Goal: Task Accomplishment & Management: Manage account settings

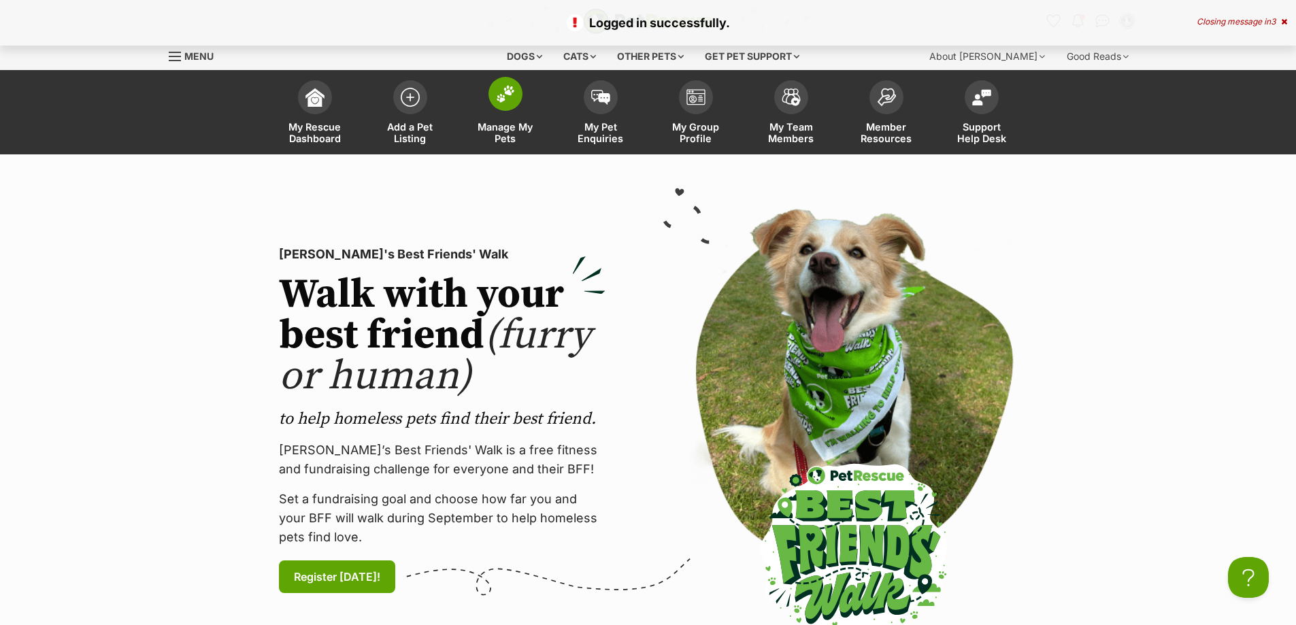
click at [495, 116] on link "Manage My Pets" at bounding box center [505, 114] width 95 height 81
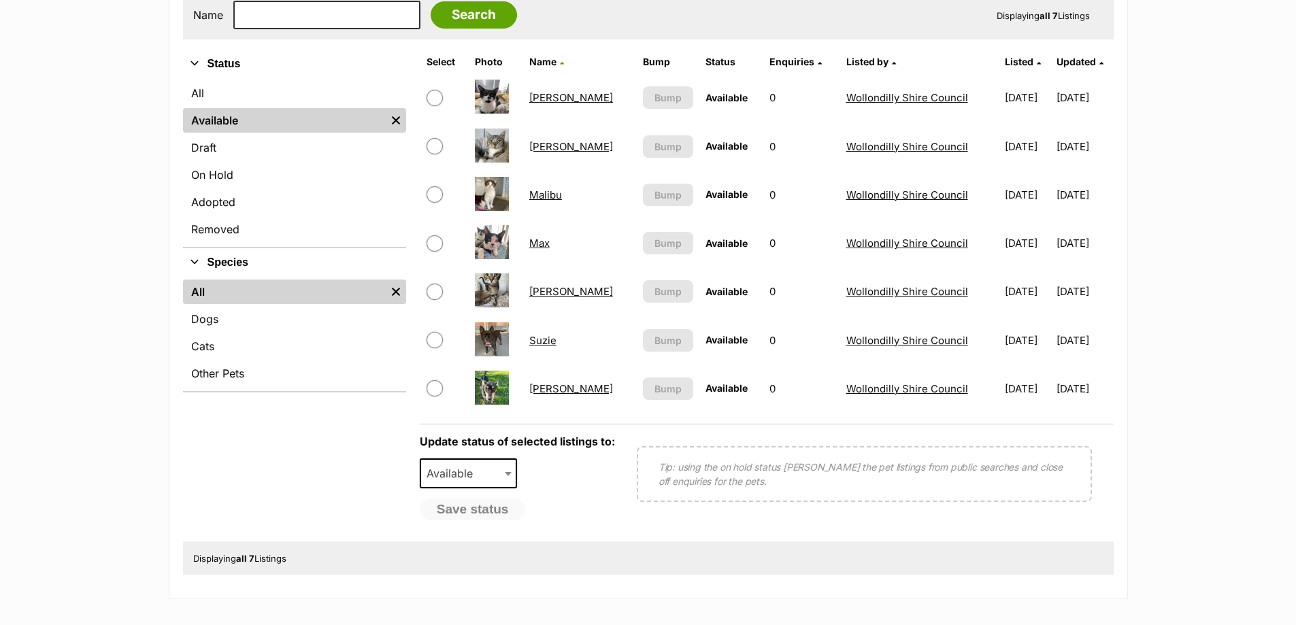
click at [547, 291] on link "[PERSON_NAME]" at bounding box center [571, 291] width 84 height 13
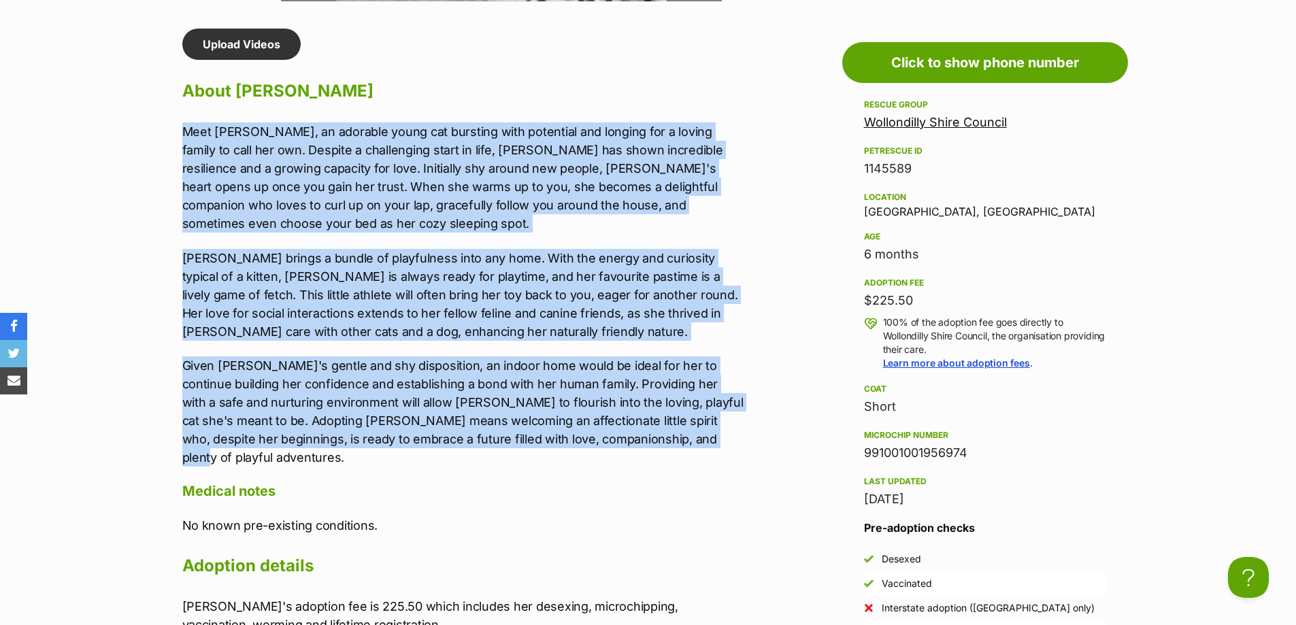
drag, startPoint x: 178, startPoint y: 131, endPoint x: 711, endPoint y: 437, distance: 614.6
click at [711, 437] on div "Upload Videos About Penny Meet Penny, an adorable young cat bursting with poten…" at bounding box center [457, 392] width 576 height 727
copy div "Meet Penny, an adorable young cat bursting with potential and longing for a lov…"
